Goal: Task Accomplishment & Management: Use online tool/utility

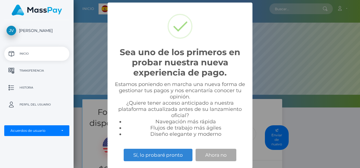
scroll to position [108, 286]
click at [224, 156] on button "Ahora no" at bounding box center [216, 155] width 41 height 12
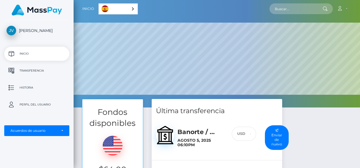
click at [31, 53] on p "Inicio" at bounding box center [37, 54] width 61 height 8
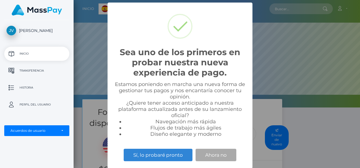
scroll to position [108, 286]
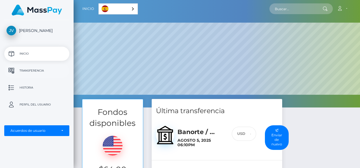
click at [43, 71] on p "Transferencia" at bounding box center [37, 71] width 61 height 8
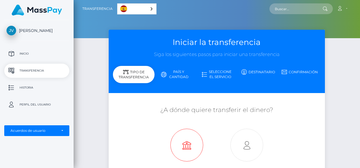
click at [187, 143] on icon at bounding box center [187, 145] width 60 height 33
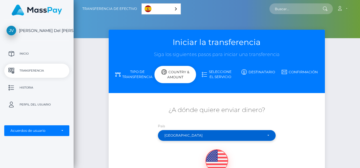
click at [196, 134] on div "[GEOGRAPHIC_DATA]" at bounding box center [213, 135] width 98 height 5
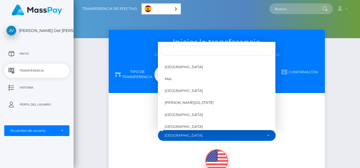
scroll to position [1584, 0]
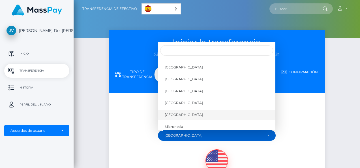
click at [175, 113] on span "[GEOGRAPHIC_DATA]" at bounding box center [184, 114] width 38 height 5
select select "MEX"
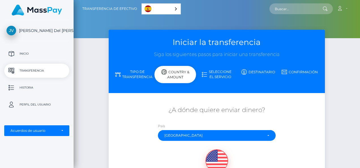
click at [218, 76] on link "Seleccione el servicio" at bounding box center [217, 74] width 42 height 15
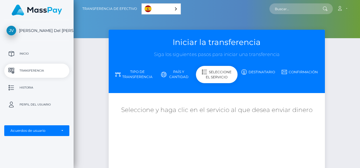
click at [218, 76] on div "Seleccione el servicio" at bounding box center [217, 74] width 42 height 17
